Goal: Find specific page/section: Find specific page/section

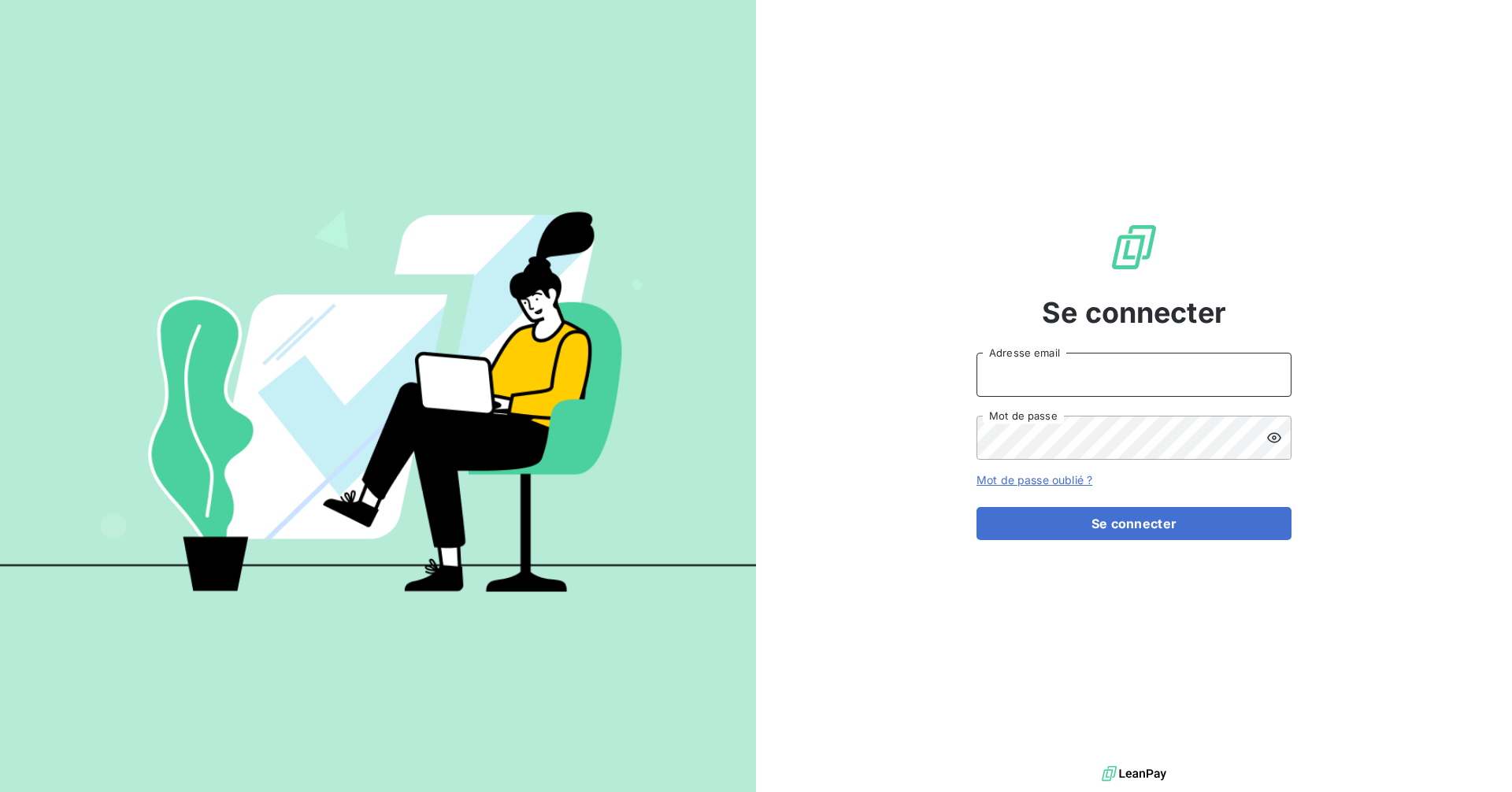
click at [1116, 381] on input "Adresse email" at bounding box center [1134, 374] width 315 height 44
type input "[EMAIL_ADDRESS][DOMAIN_NAME]"
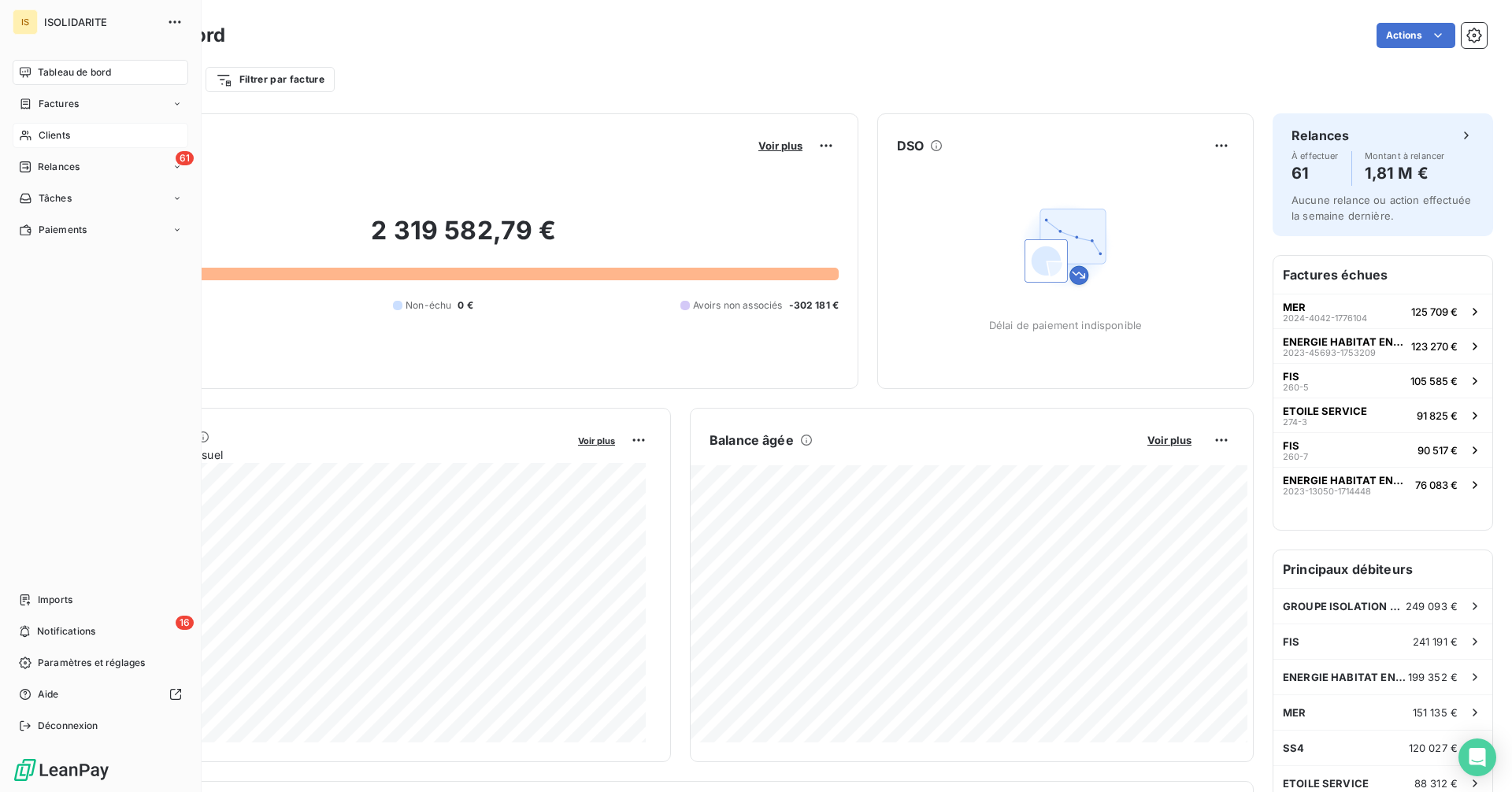
click at [70, 134] on span "Clients" at bounding box center [55, 135] width 31 height 14
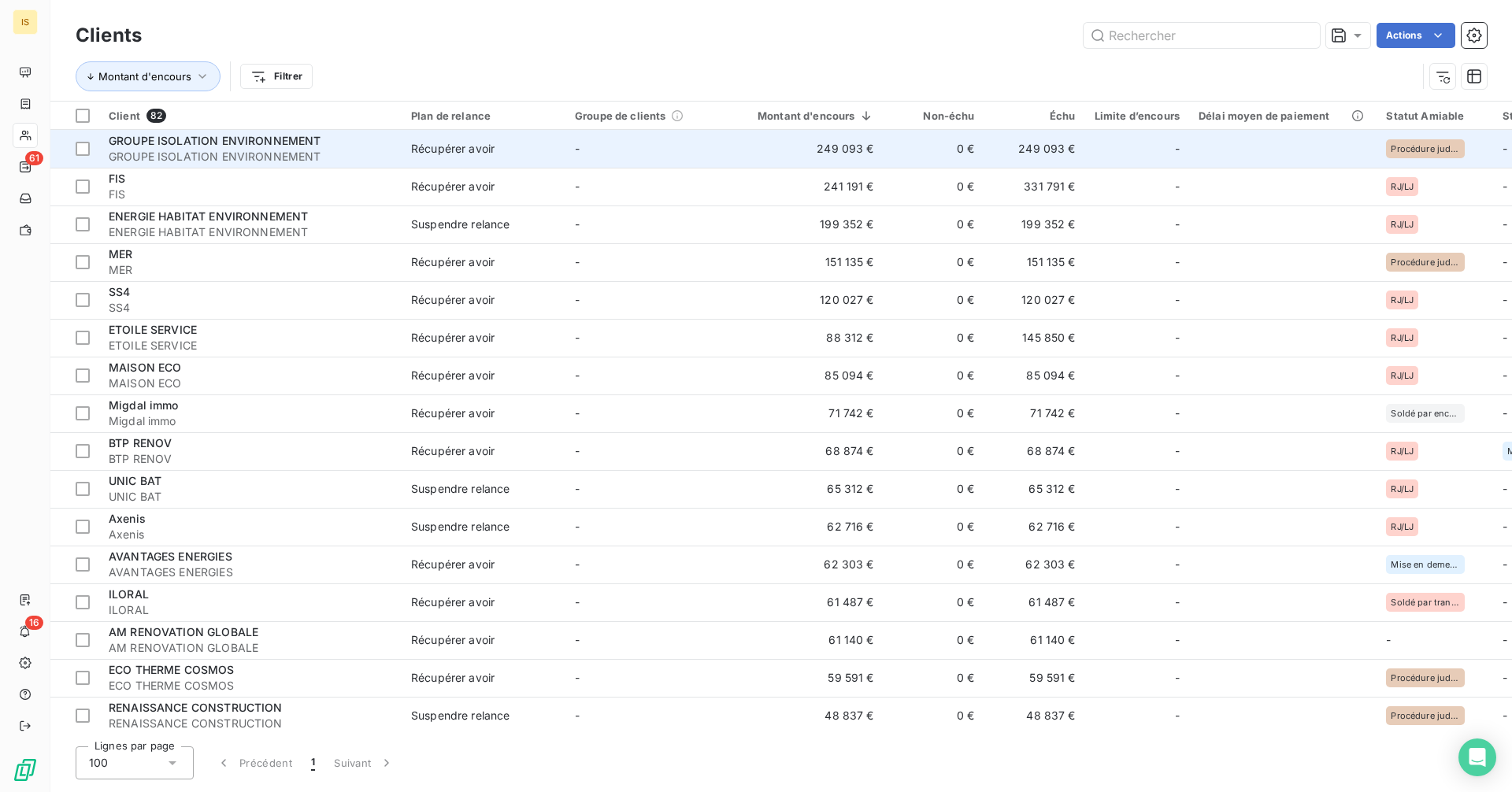
type input "D"
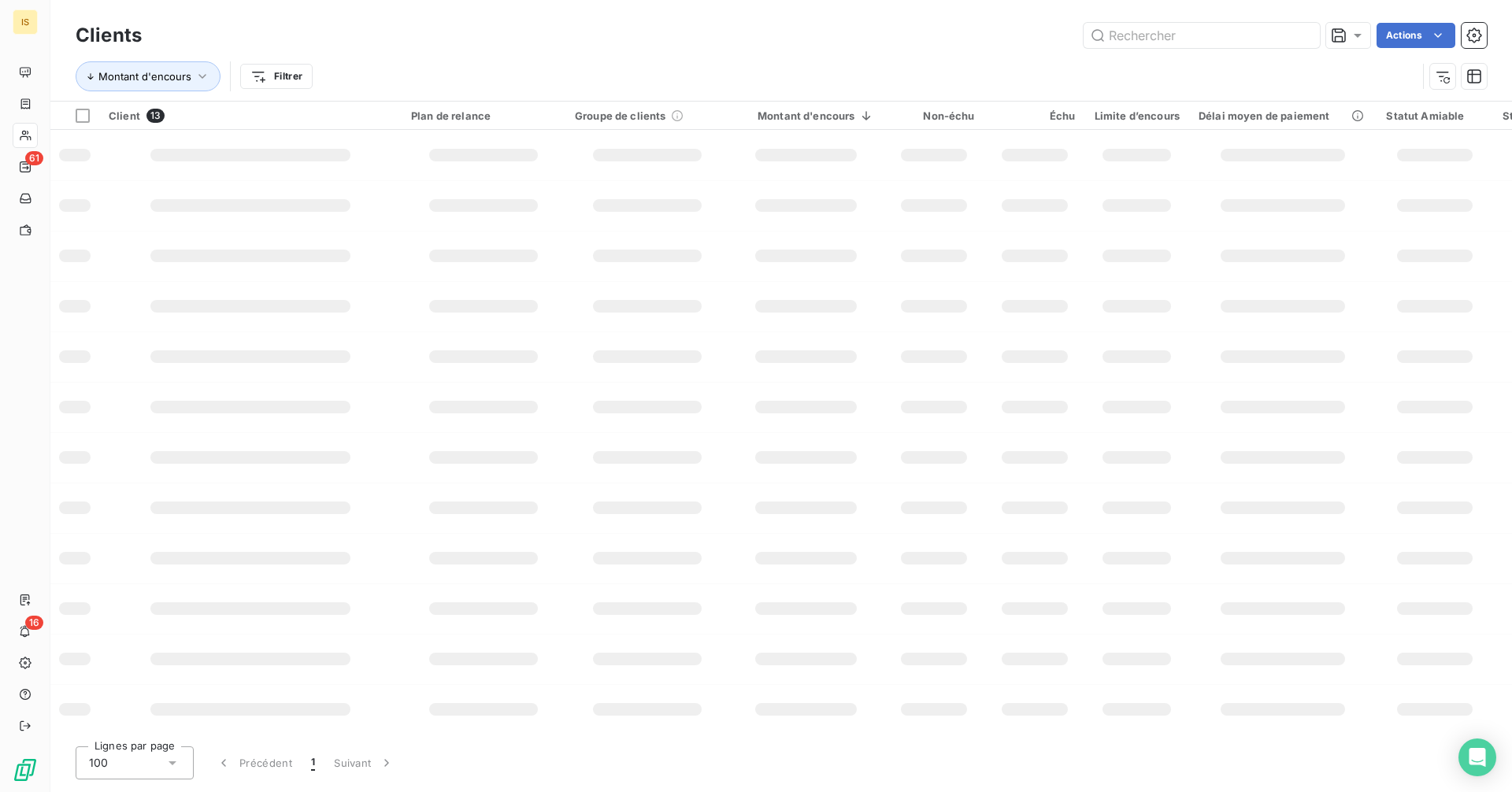
type input "D"
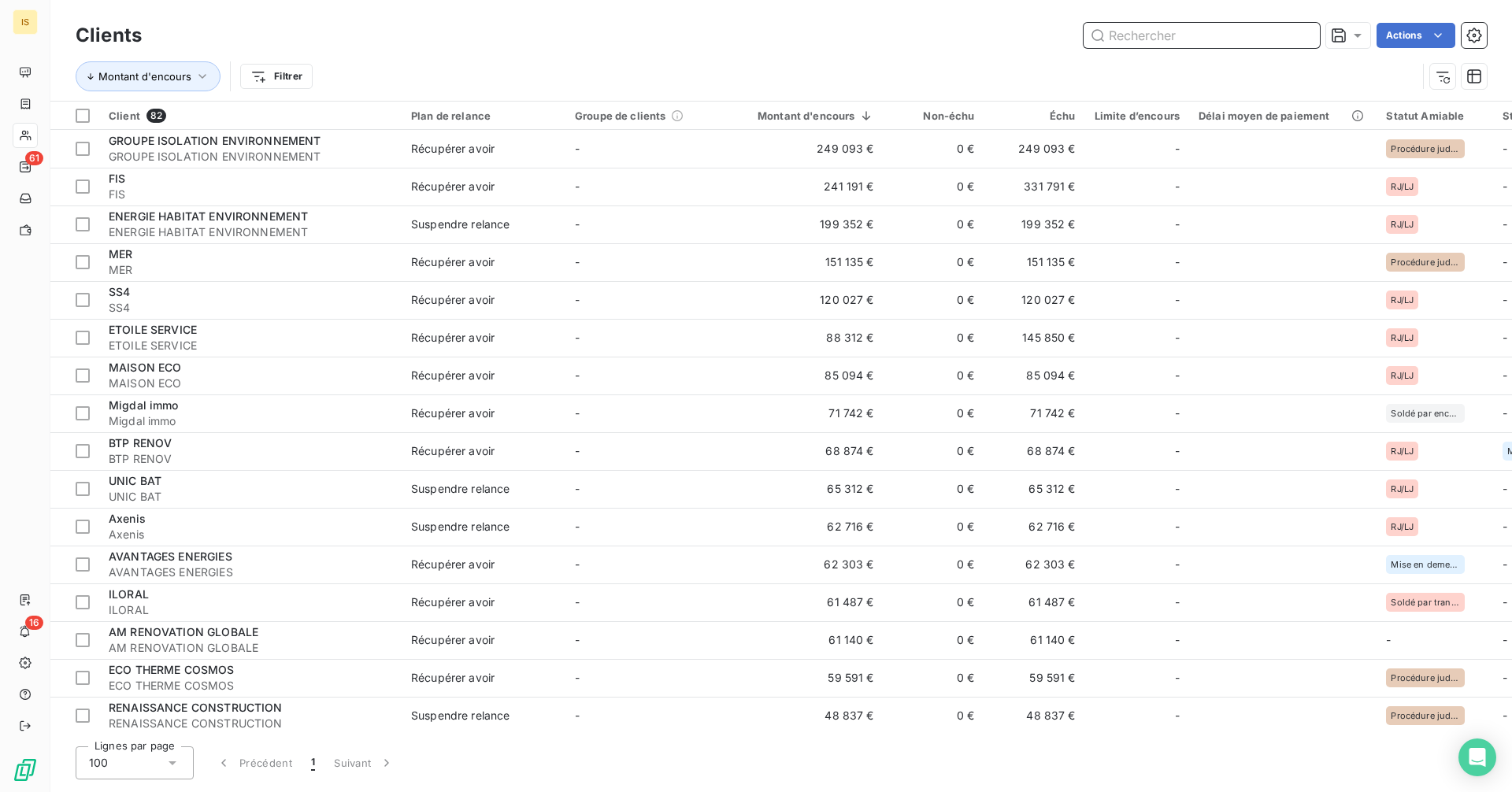
paste input "AM RENOVATION GLOBALE"
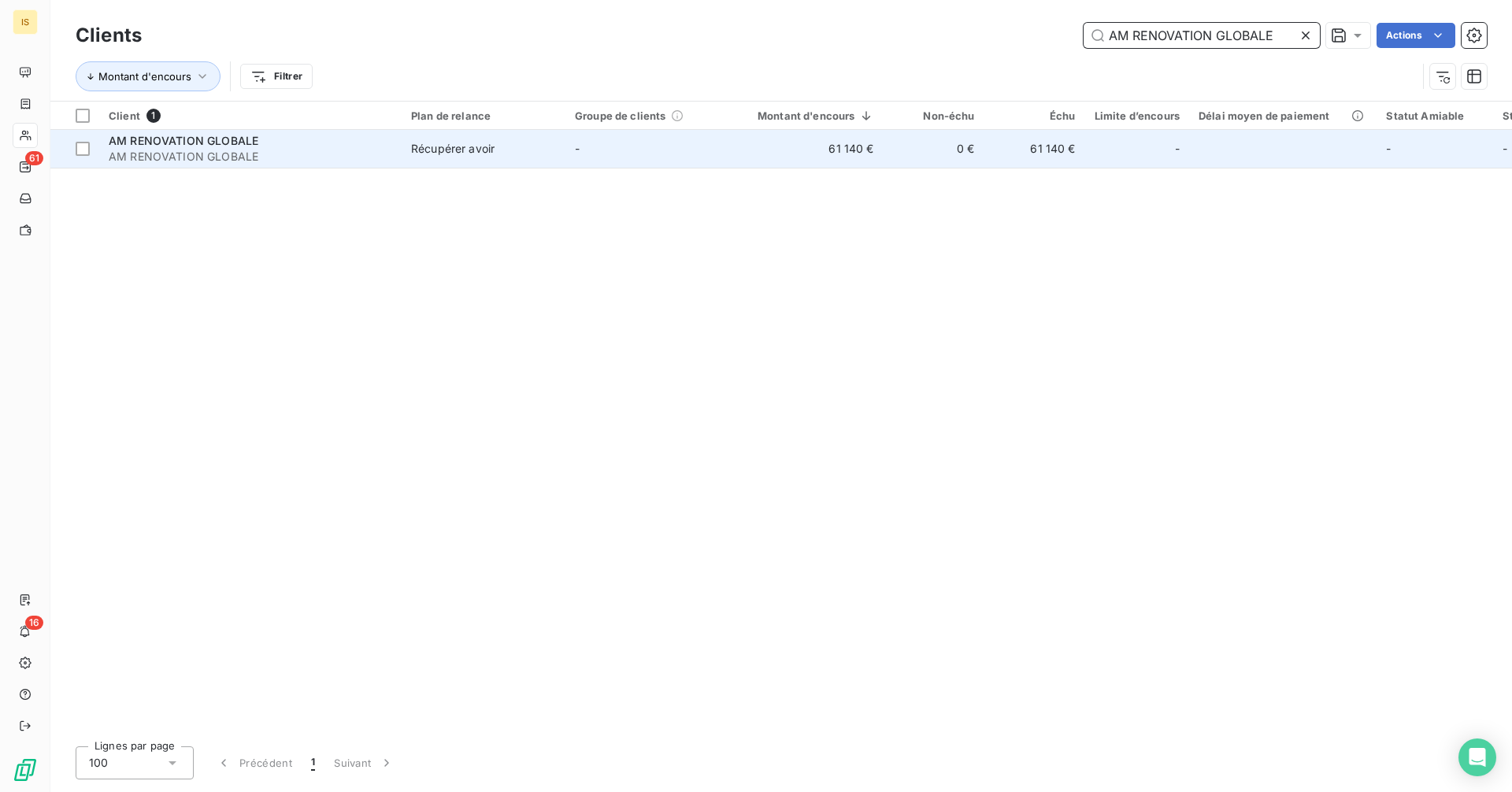
type input "AM RENOVATION GLOBALE"
click at [1050, 133] on td "61 140 €" at bounding box center [1034, 149] width 101 height 38
